Goal: Task Accomplishment & Management: Manage account settings

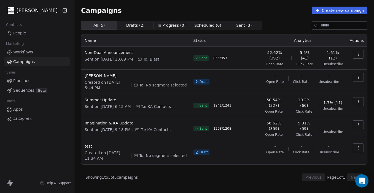
click at [356, 53] on icon "button" at bounding box center [358, 54] width 4 height 4
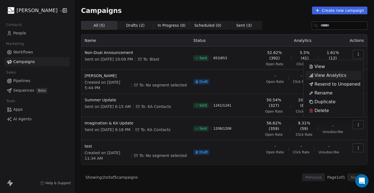
click at [336, 76] on span "View Analytics" at bounding box center [330, 75] width 32 height 7
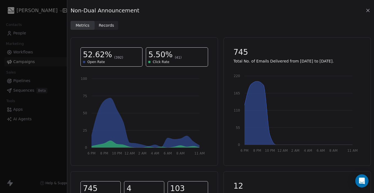
click at [105, 25] on span "Records" at bounding box center [106, 26] width 15 height 6
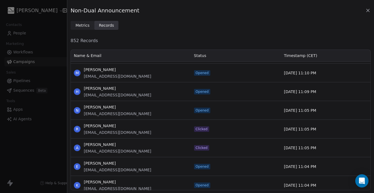
scroll to position [3651, 0]
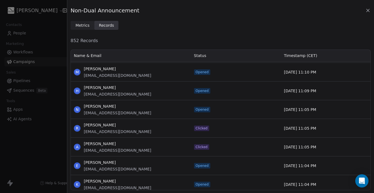
click at [367, 13] on icon at bounding box center [368, 11] width 6 height 6
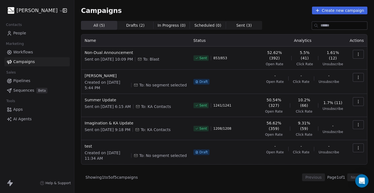
click at [362, 56] on button "button" at bounding box center [357, 54] width 11 height 9
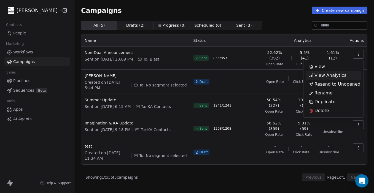
click at [336, 75] on span "View Analytics" at bounding box center [330, 75] width 32 height 7
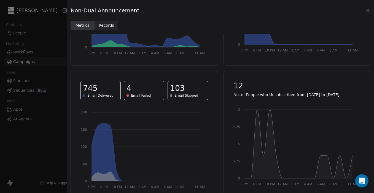
scroll to position [110, 0]
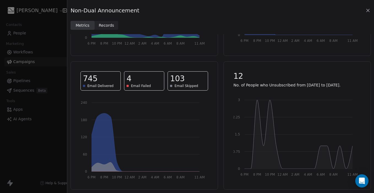
click at [176, 77] on span "103" at bounding box center [177, 79] width 15 height 10
click at [56, 44] on div "Non-Dual Announcement Metrics Metrics Records Records 52.75% (393) Open Rate 5.…" at bounding box center [187, 96] width 374 height 193
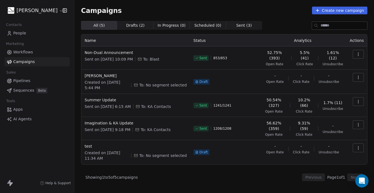
click at [31, 60] on span "Campaigns" at bounding box center [23, 62] width 21 height 6
click at [21, 32] on span "People" at bounding box center [19, 33] width 13 height 6
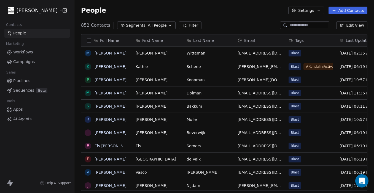
scroll to position [170, 299]
click at [301, 26] on input at bounding box center [308, 26] width 39 height 6
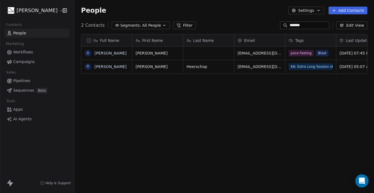
drag, startPoint x: 301, startPoint y: 24, endPoint x: 262, endPoint y: 20, distance: 39.0
click at [262, 21] on section "People Settings Add Contacts 2 Contacts Segments: All People Filter ******* Edi…" at bounding box center [223, 96] width 299 height 193
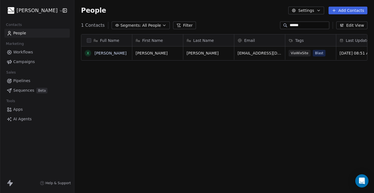
type input "******"
